Goal: Transaction & Acquisition: Purchase product/service

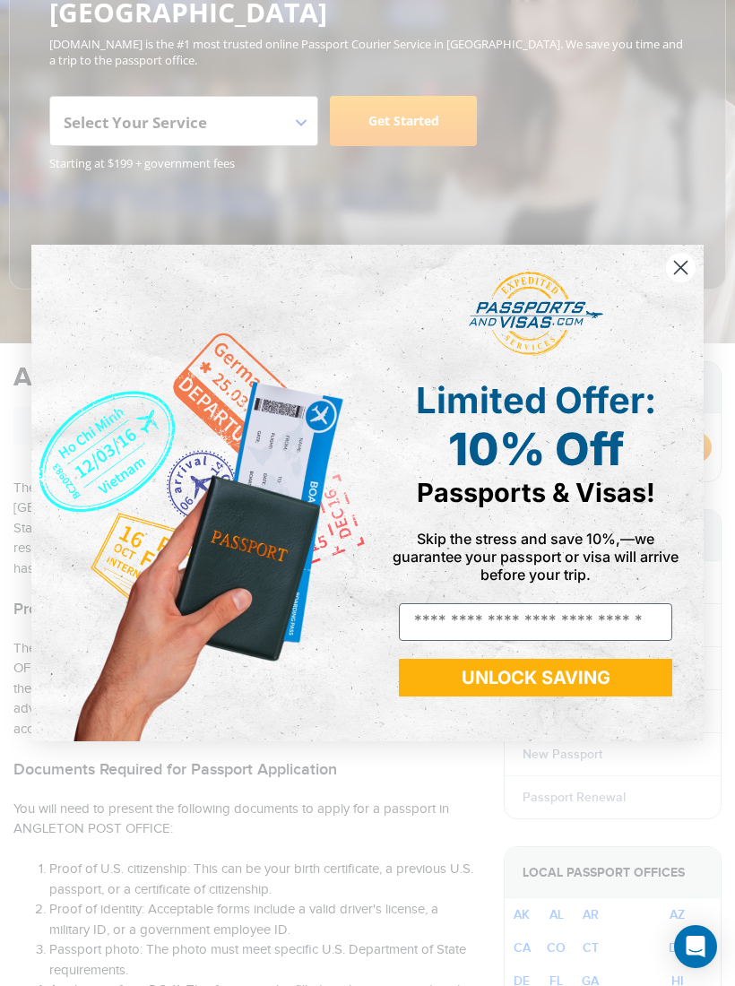
scroll to position [281, 0]
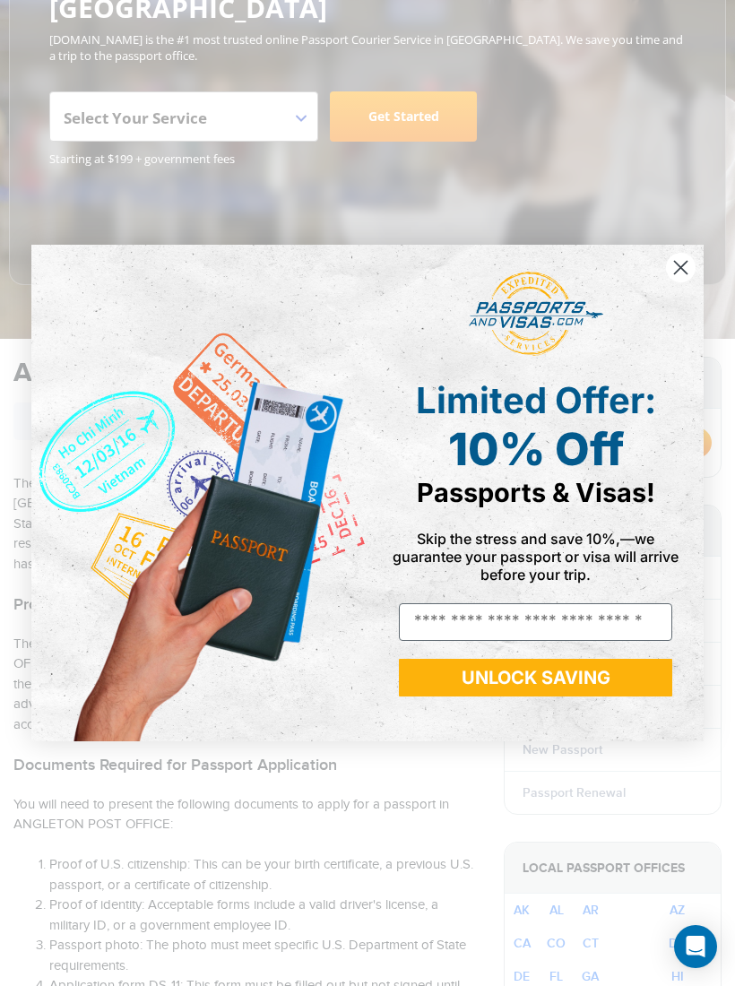
click at [670, 283] on icon "Close dialog" at bounding box center [680, 267] width 31 height 31
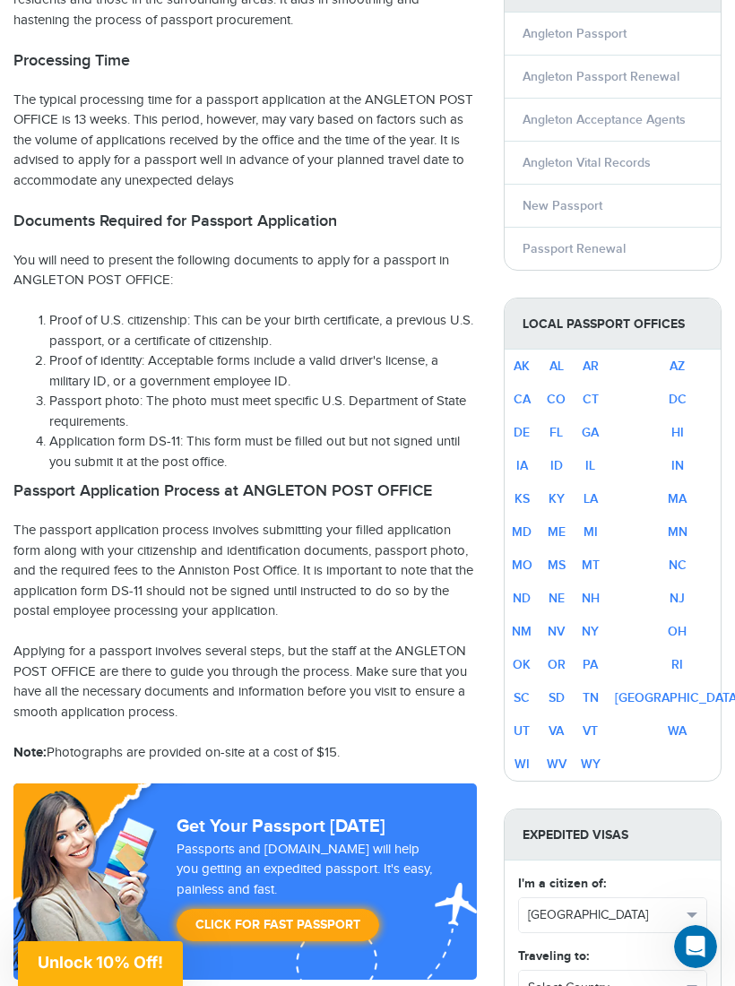
scroll to position [813, 0]
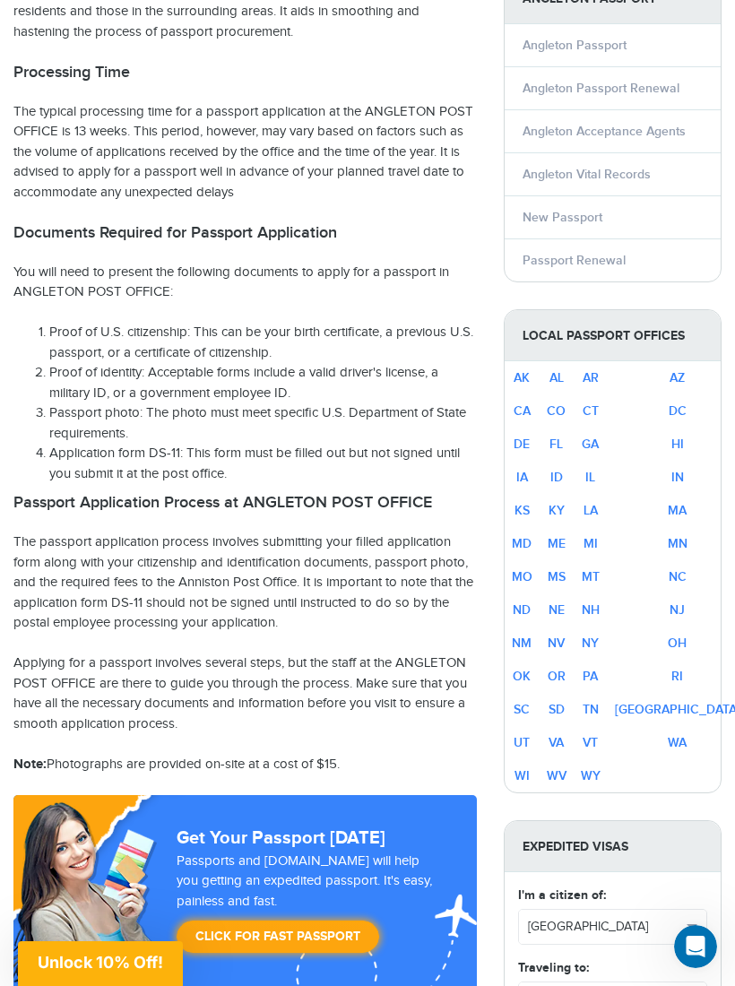
click at [692, 702] on link "TX" at bounding box center [678, 709] width 126 height 15
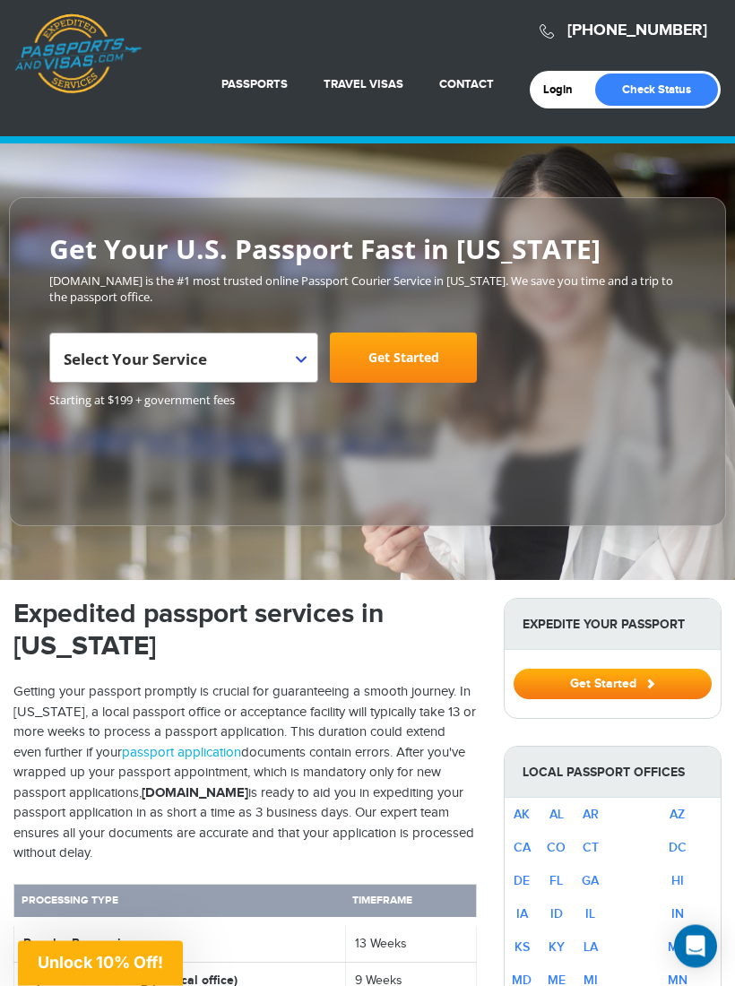
scroll to position [13, 0]
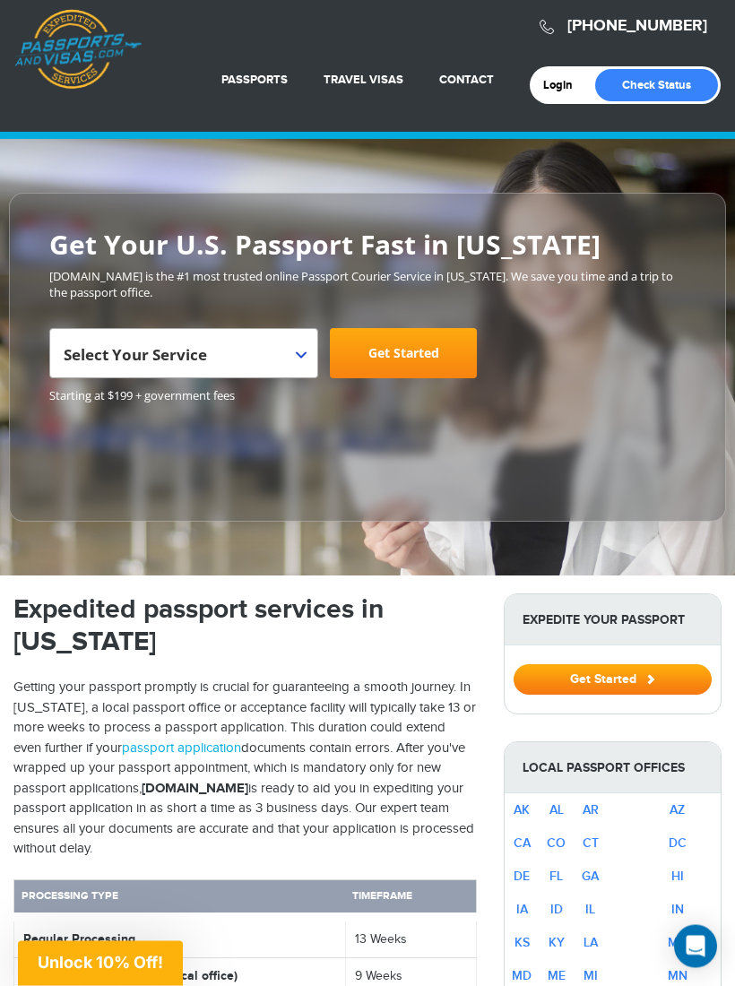
click at [299, 352] on b at bounding box center [301, 355] width 11 height 7
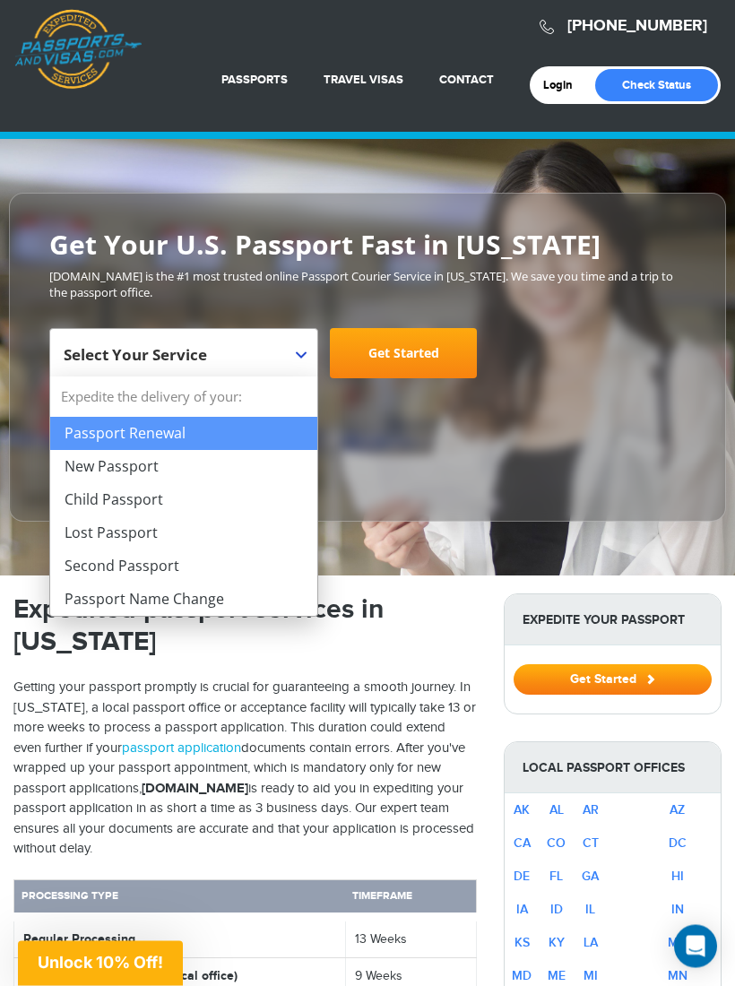
scroll to position [14, 0]
click at [664, 369] on div "**********" at bounding box center [367, 366] width 637 height 76
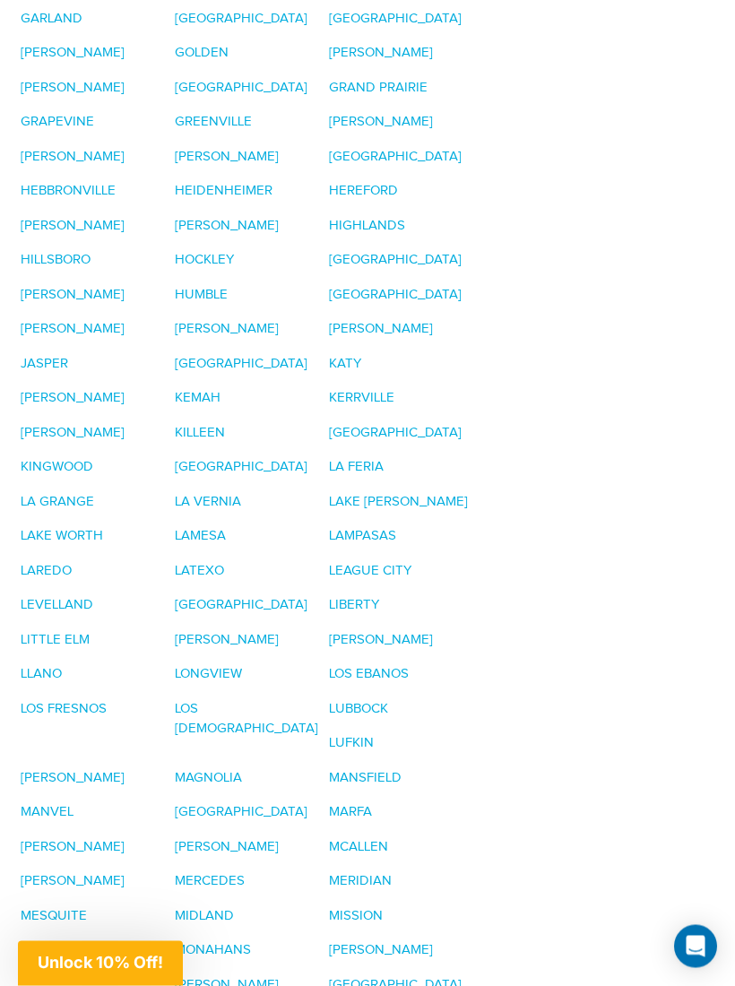
scroll to position [3211, 0]
click at [405, 494] on link "LAKE JACKSON" at bounding box center [398, 501] width 139 height 15
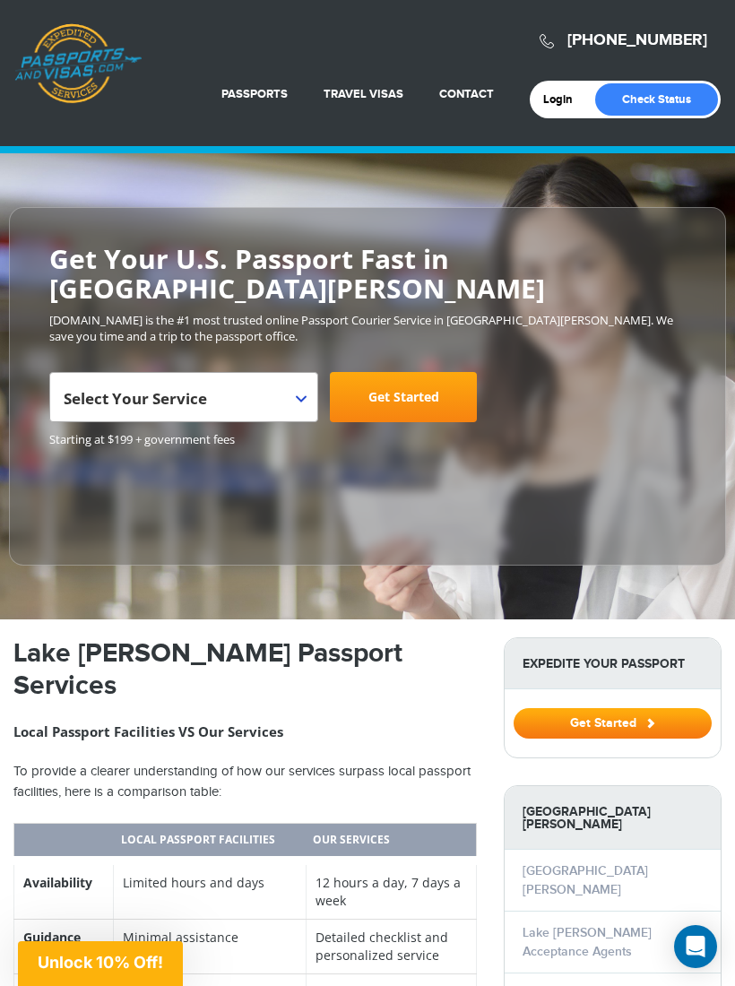
click at [287, 372] on span "Select Your Service" at bounding box center [183, 397] width 269 height 50
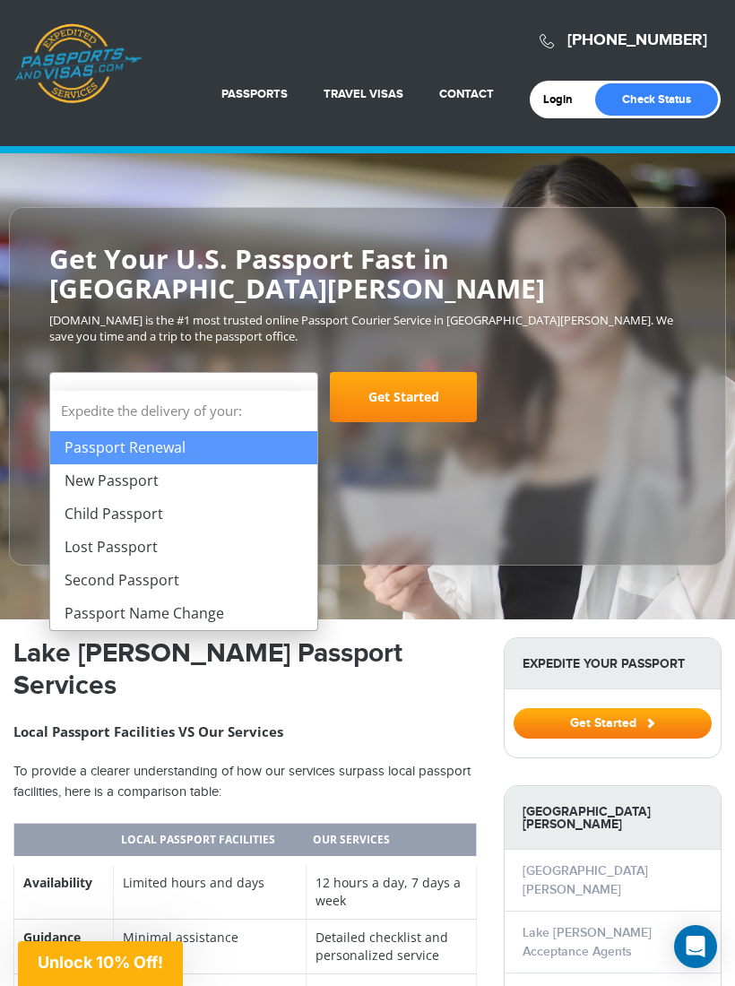
select select "**********"
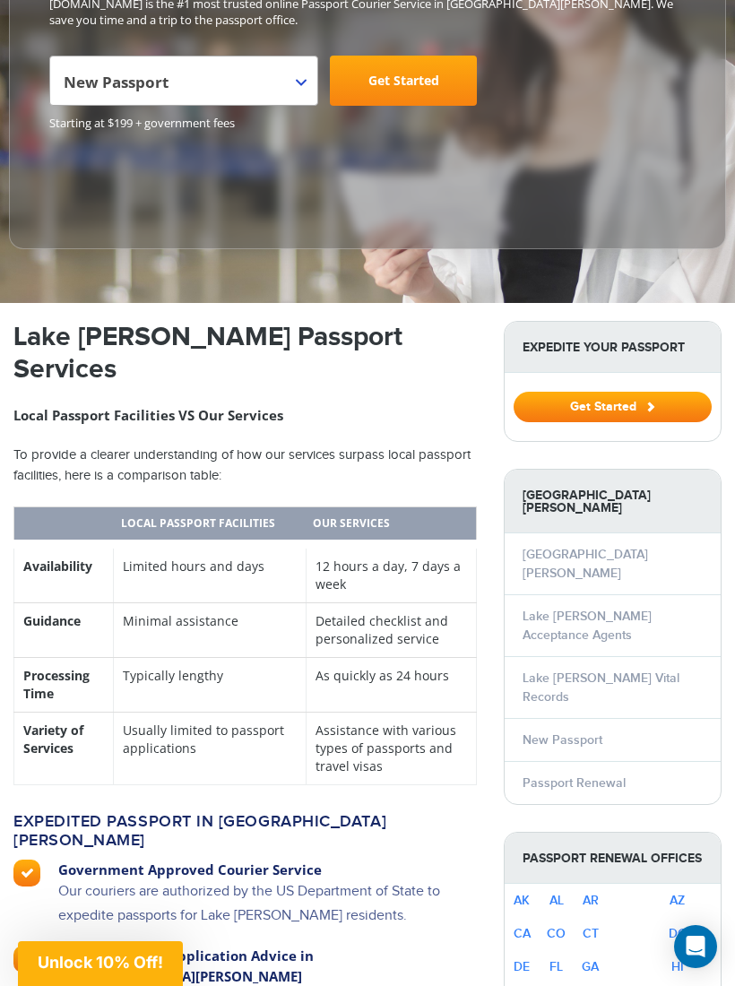
scroll to position [318, 0]
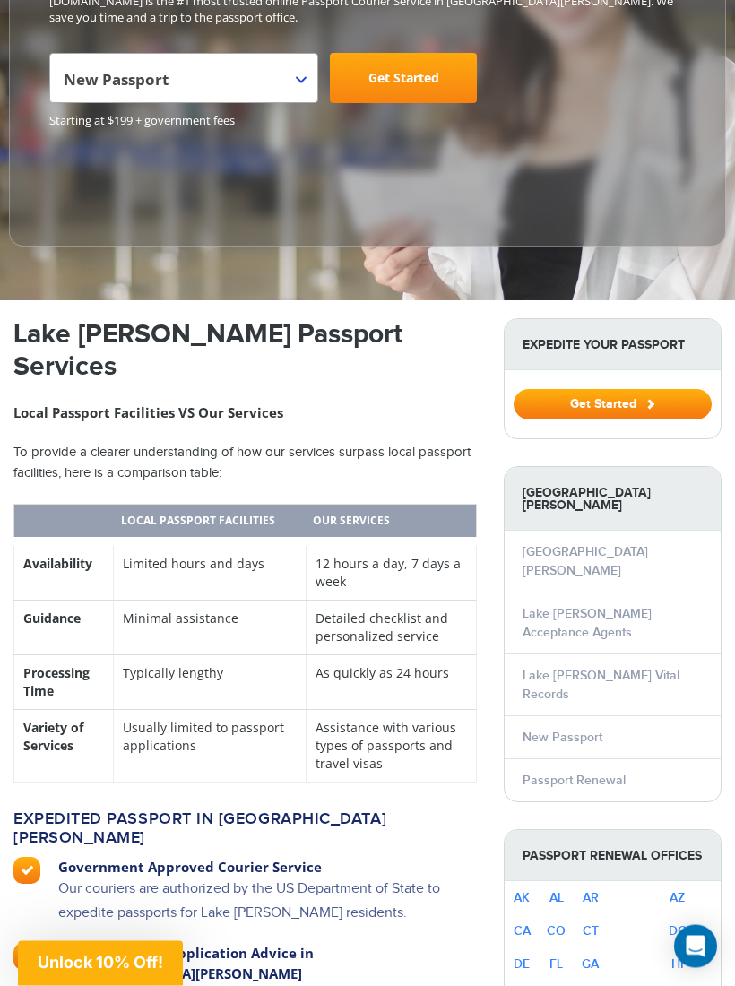
click at [638, 545] on link "Lake Jackson Passport" at bounding box center [586, 562] width 126 height 34
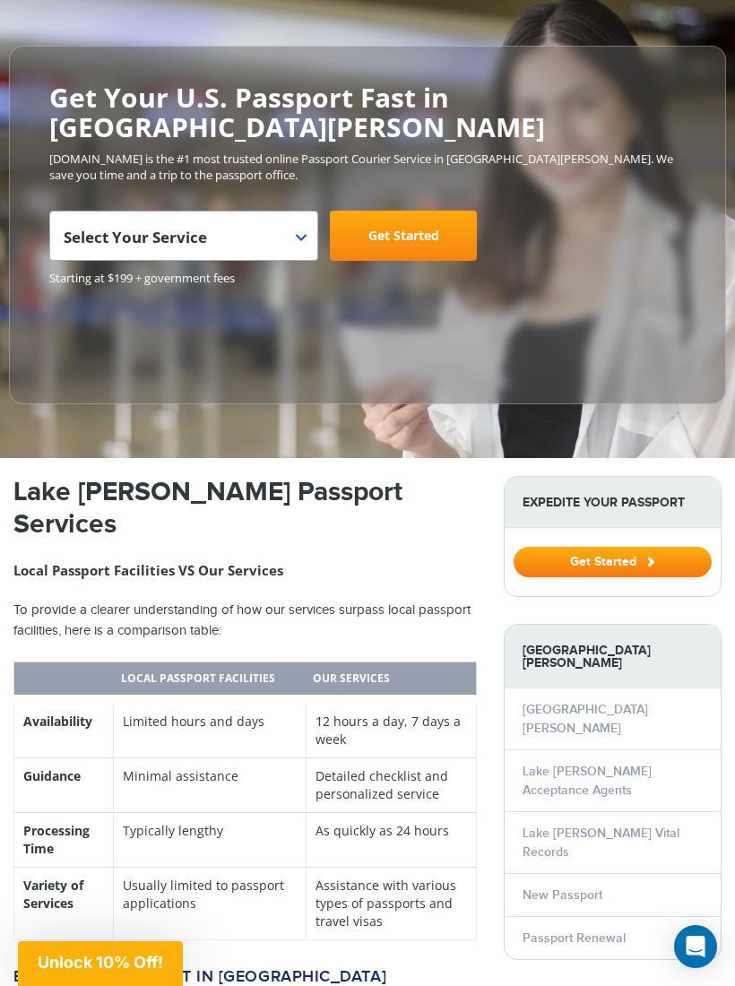
scroll to position [169, 0]
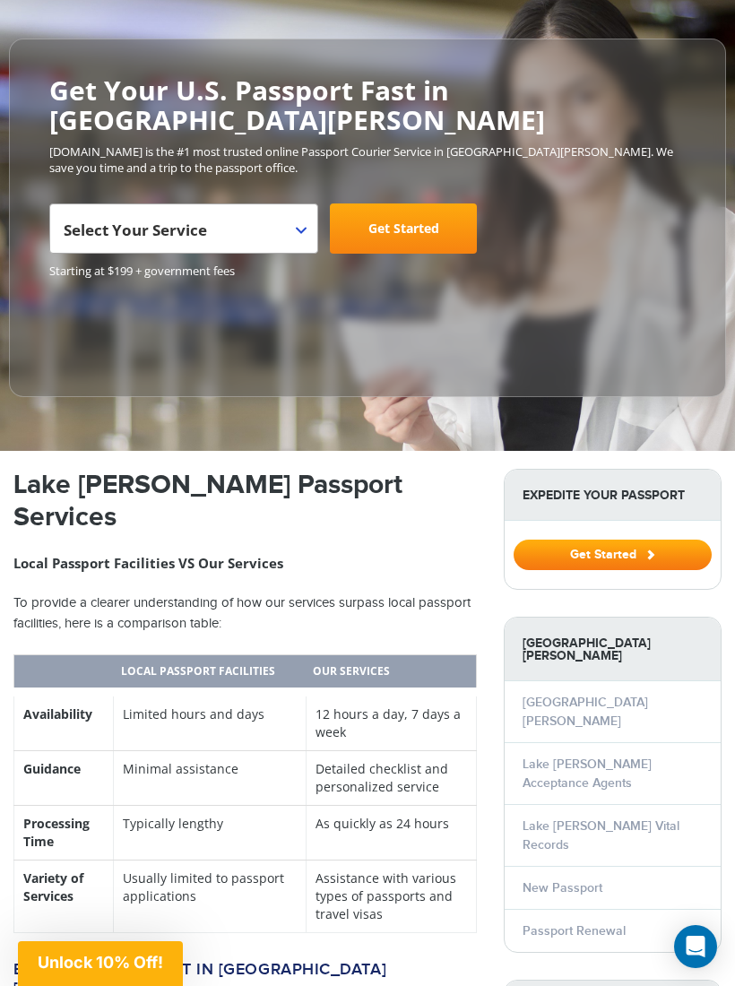
click at [668, 540] on button "Get Started" at bounding box center [613, 555] width 198 height 30
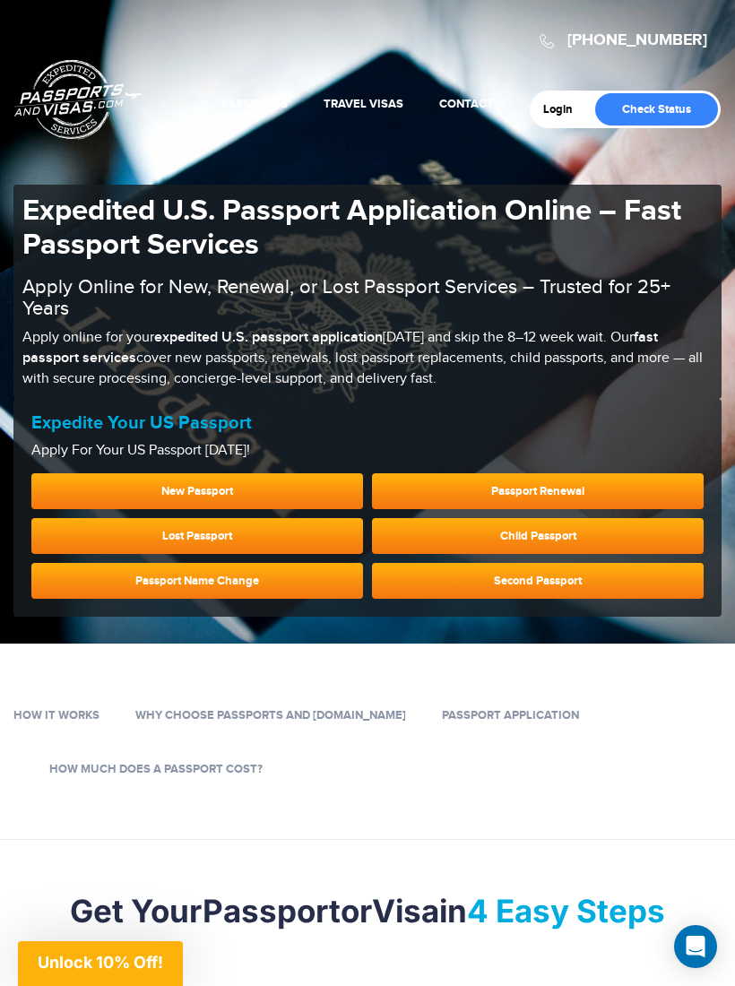
click at [615, 473] on link "Passport Renewal" at bounding box center [538, 491] width 332 height 36
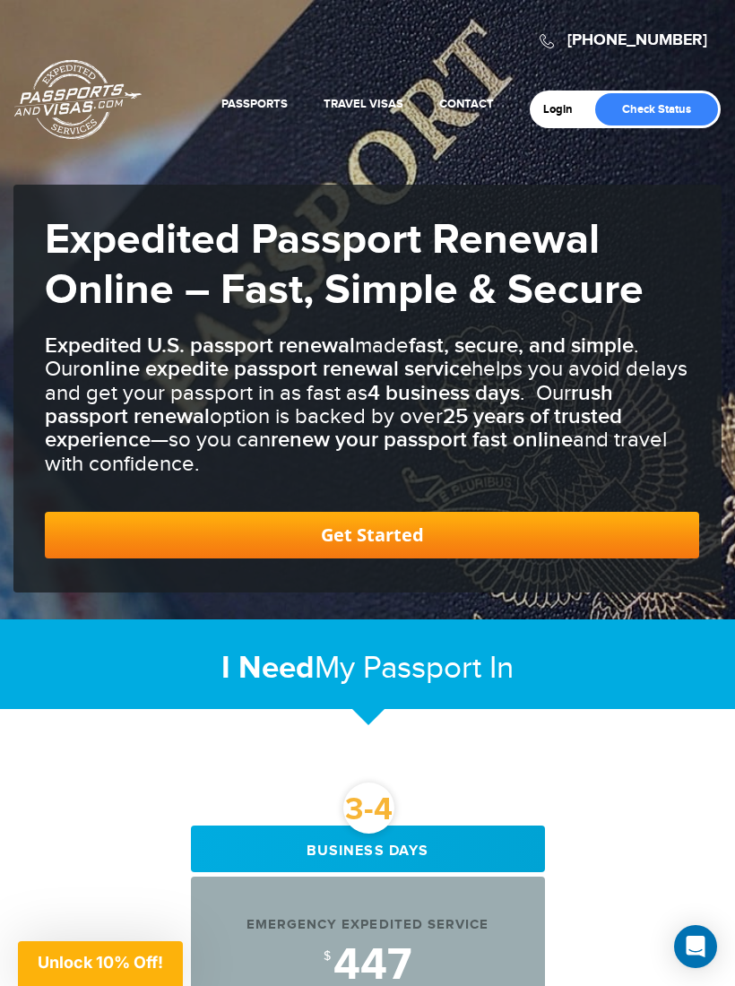
click at [515, 528] on link "Get Started" at bounding box center [372, 535] width 654 height 47
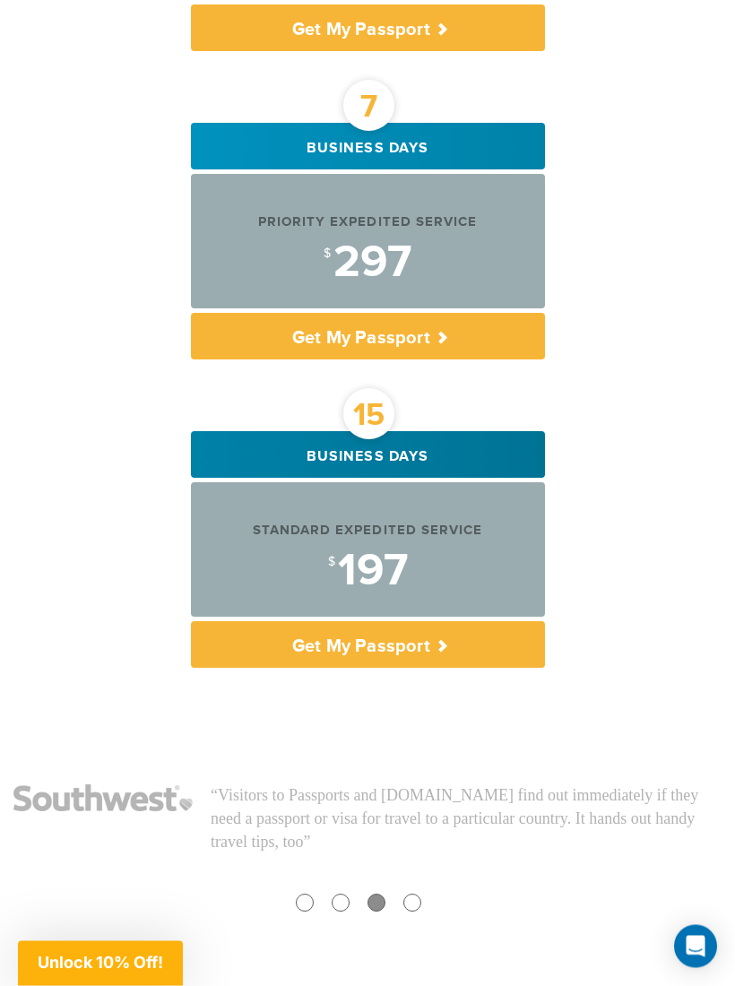
scroll to position [1320, 0]
click at [400, 560] on div "$ 197" at bounding box center [368, 571] width 354 height 45
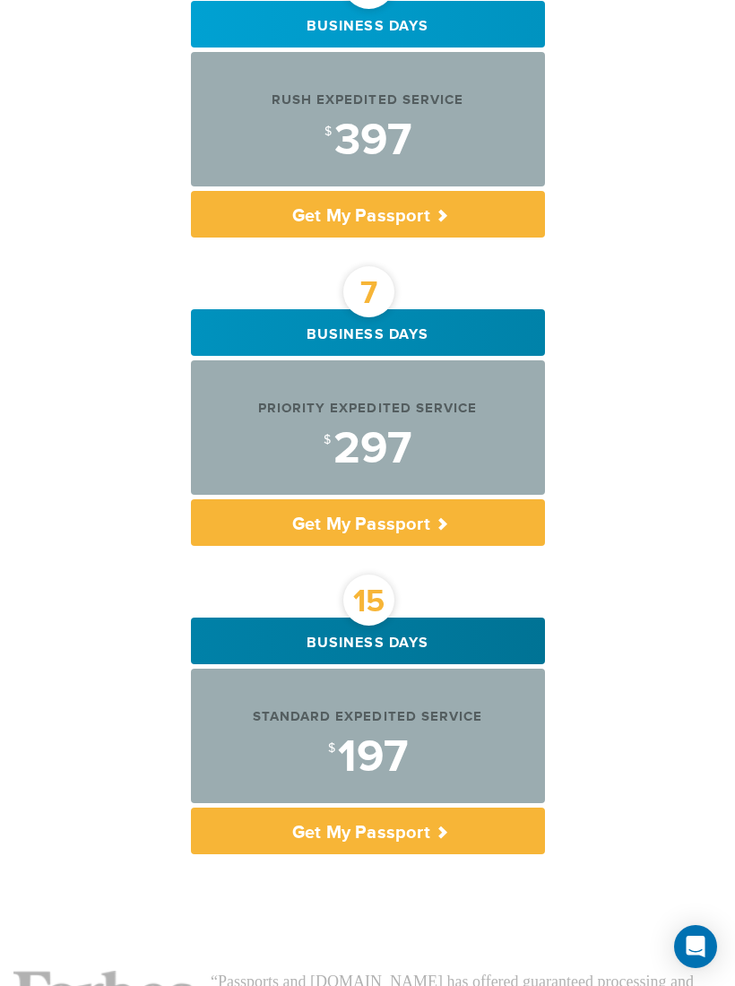
scroll to position [956, 0]
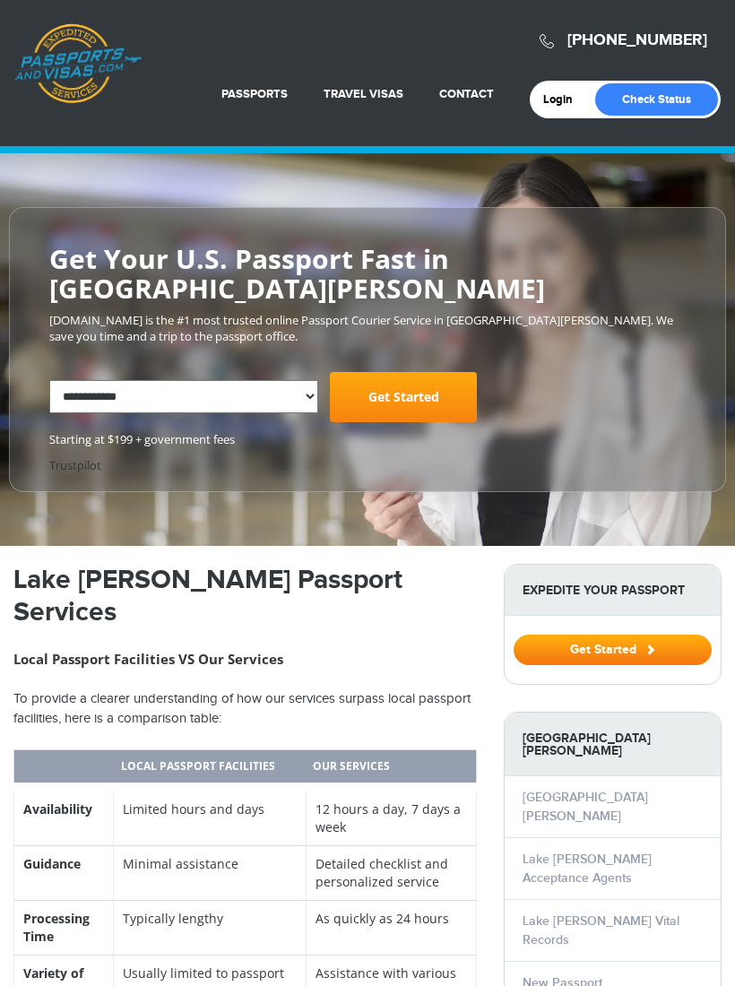
select select "**********"
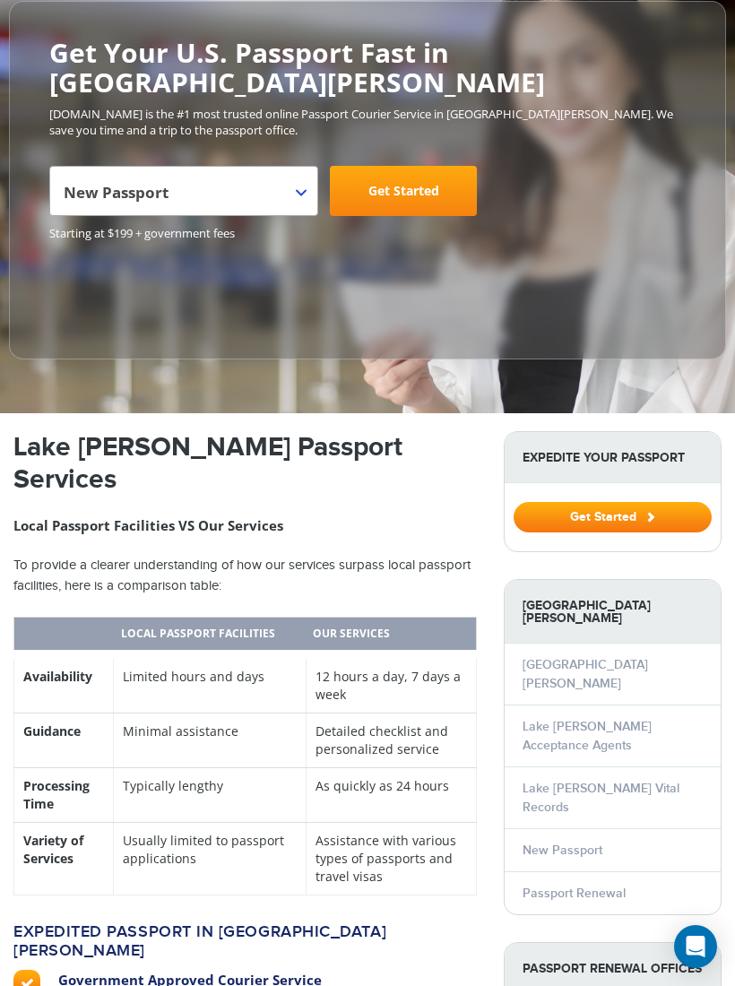
click at [406, 617] on th "Our Services" at bounding box center [391, 636] width 170 height 38
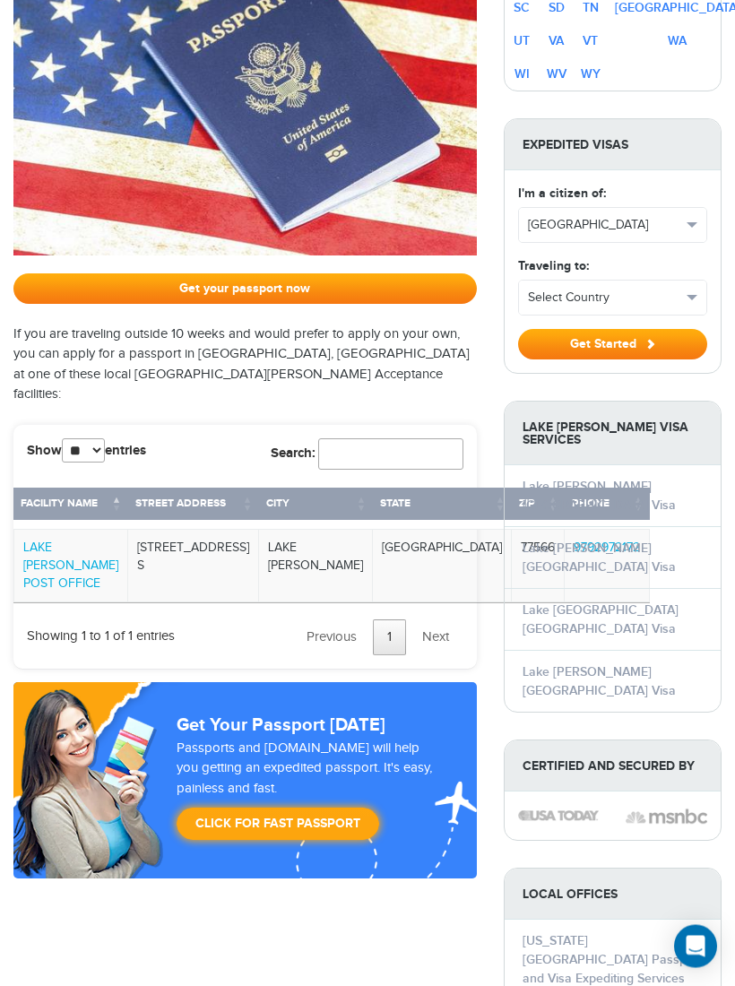
scroll to position [1595, 0]
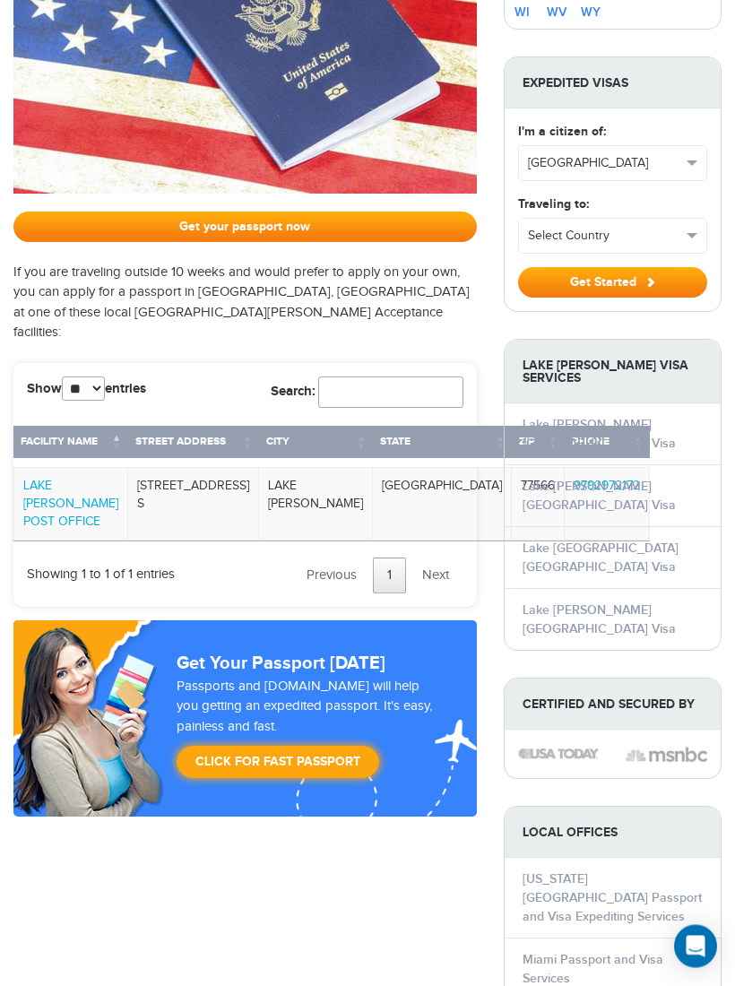
click at [81, 480] on link "LAKE [PERSON_NAME] POST OFFICE" at bounding box center [70, 505] width 95 height 50
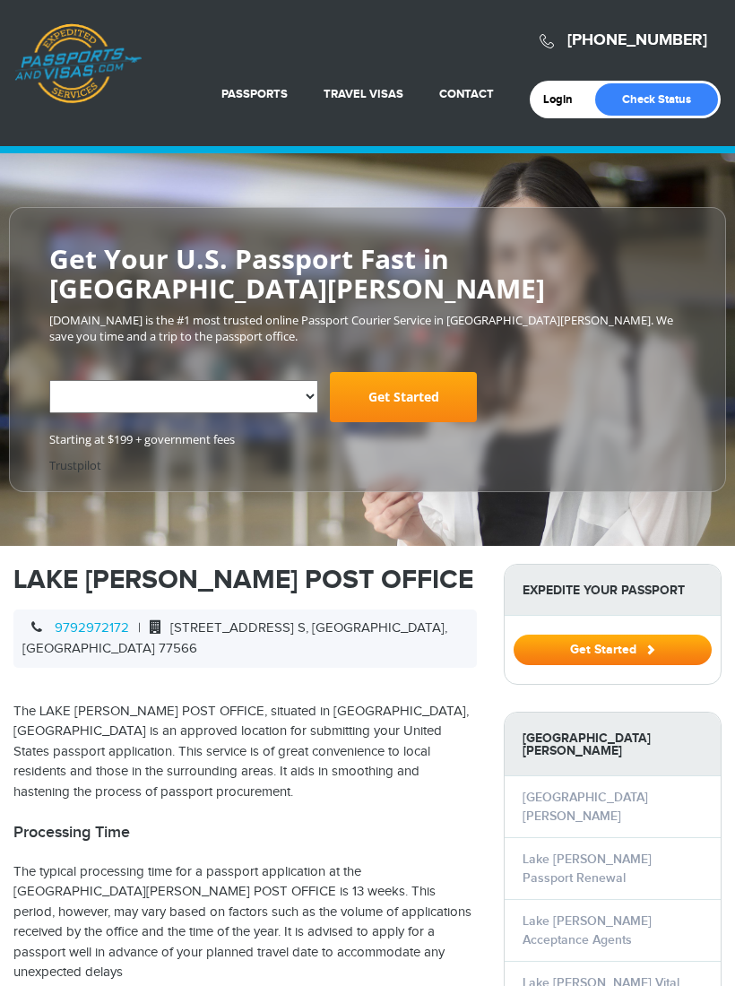
select select "**********"
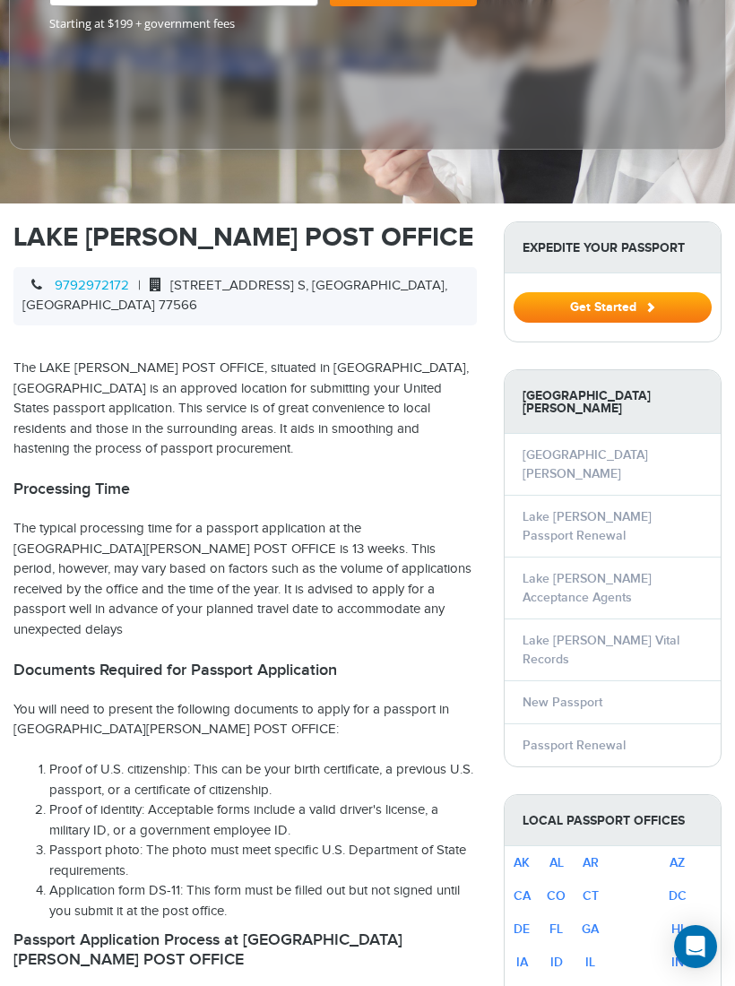
scroll to position [416, 0]
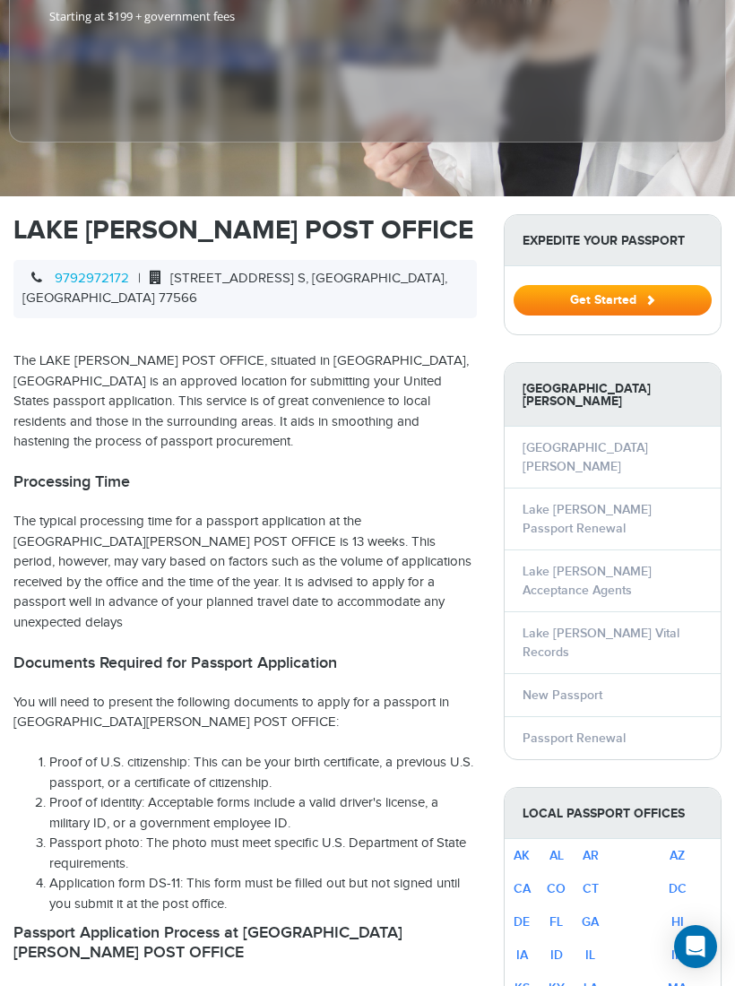
click at [652, 502] on link "Lake Jackson Passport Renewal" at bounding box center [587, 519] width 129 height 34
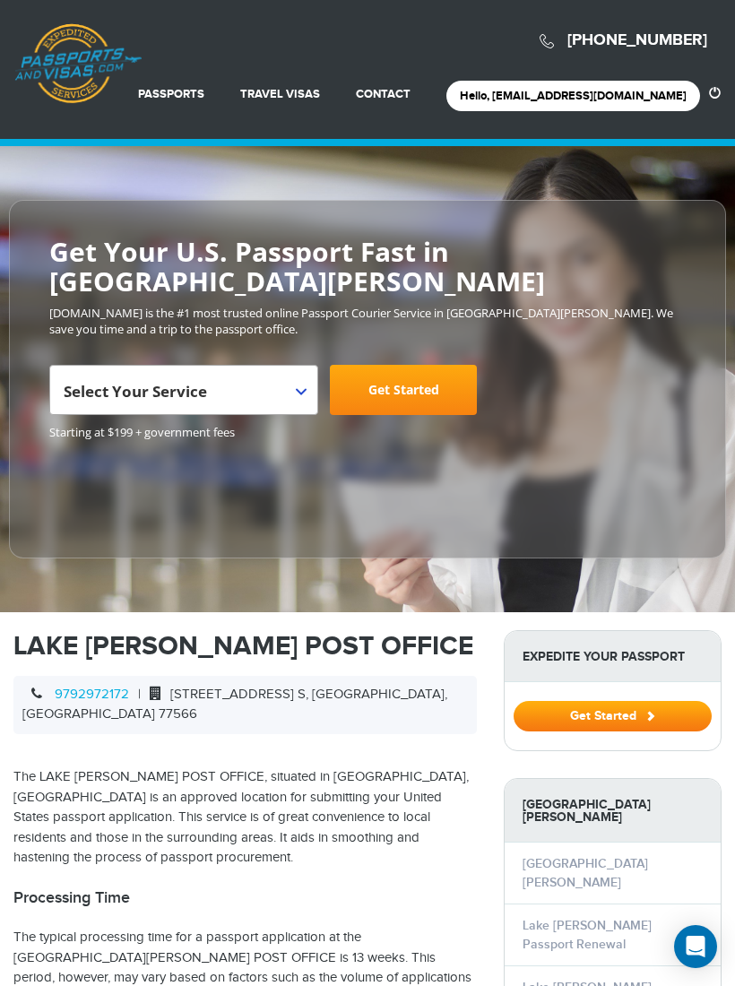
scroll to position [446, 0]
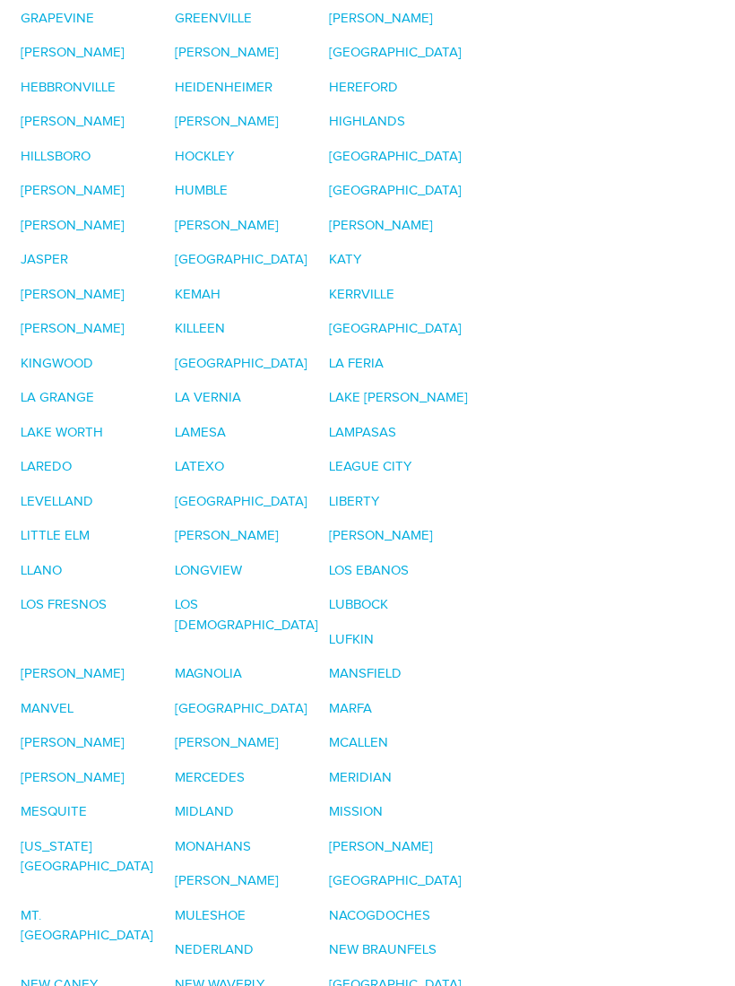
select select "**********"
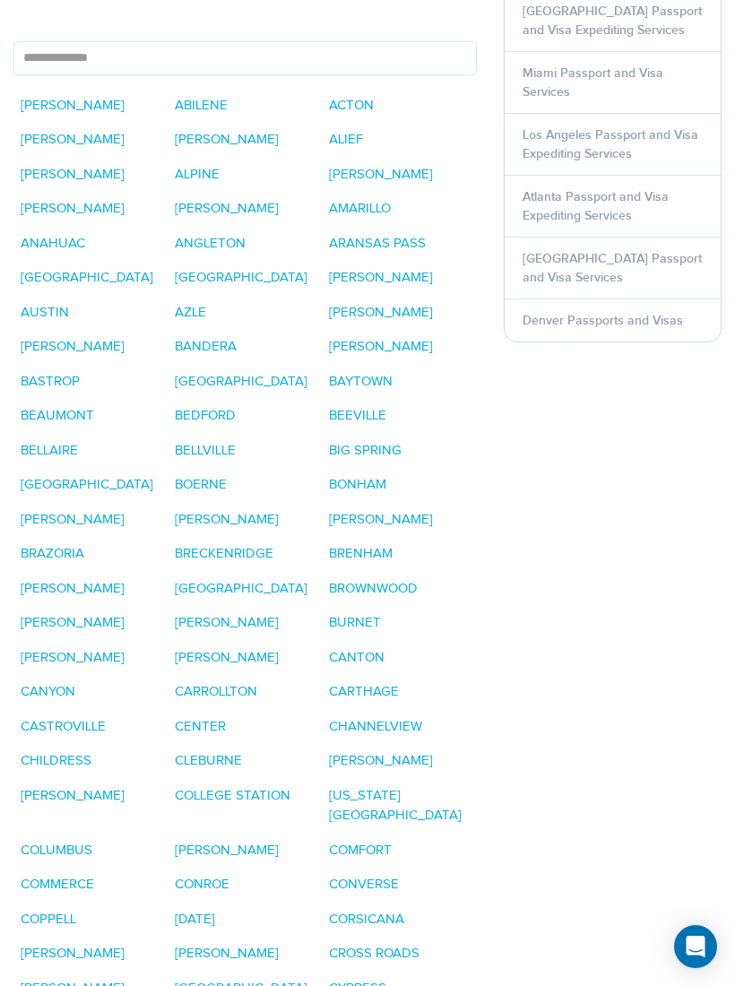
scroll to position [1750, 0]
